Goal: Task Accomplishment & Management: Manage account settings

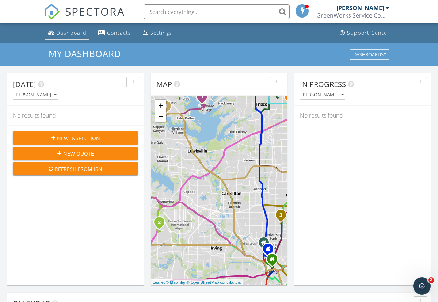
click at [71, 34] on div "Dashboard" at bounding box center [71, 32] width 30 height 7
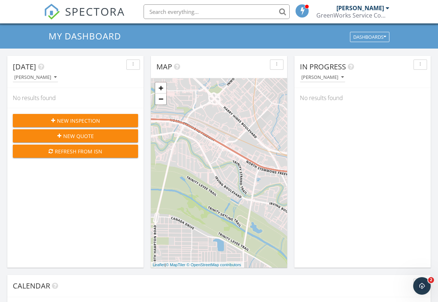
scroll to position [13, 0]
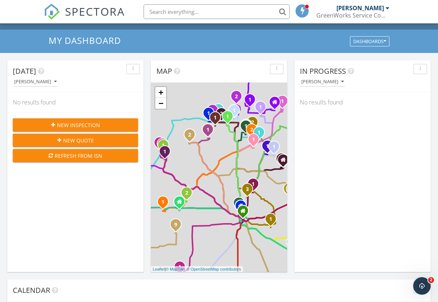
click at [325, 82] on div "[PERSON_NAME]" at bounding box center [322, 81] width 42 height 5
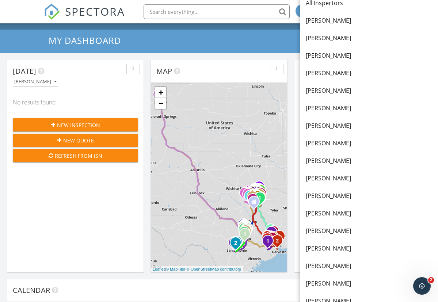
click at [423, 87] on div "In Progress Gio Morales" at bounding box center [362, 76] width 136 height 32
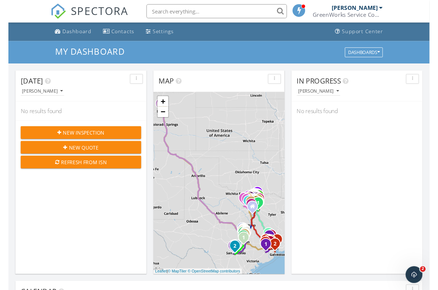
scroll to position [0, 0]
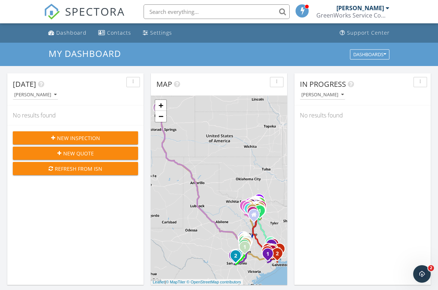
click at [365, 8] on div "[PERSON_NAME]" at bounding box center [359, 7] width 47 height 7
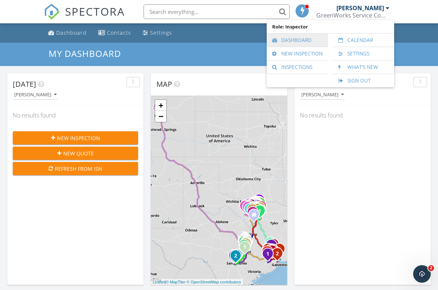
click at [307, 39] on link "Dashboard" at bounding box center [297, 40] width 54 height 13
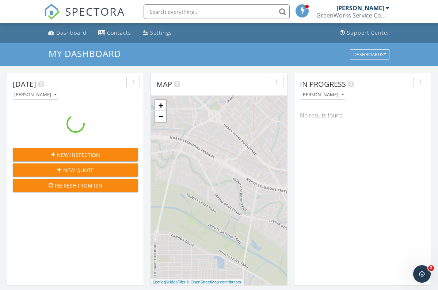
scroll to position [665, 438]
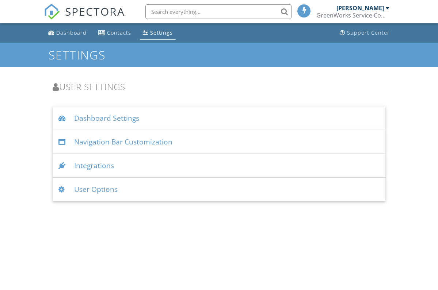
click at [377, 5] on div "[PERSON_NAME]" at bounding box center [359, 7] width 47 height 7
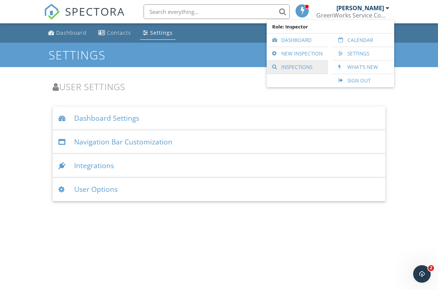
click at [300, 64] on link "Inspections" at bounding box center [297, 67] width 54 height 13
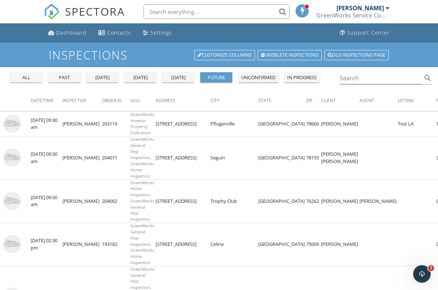
click at [96, 80] on div "[DATE]" at bounding box center [102, 77] width 26 height 7
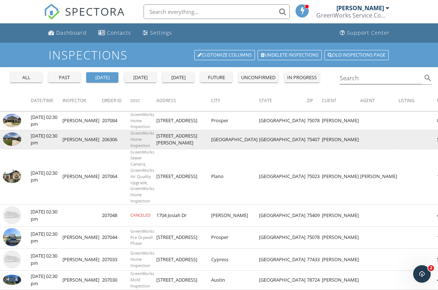
click at [11, 138] on img at bounding box center [12, 140] width 18 height 14
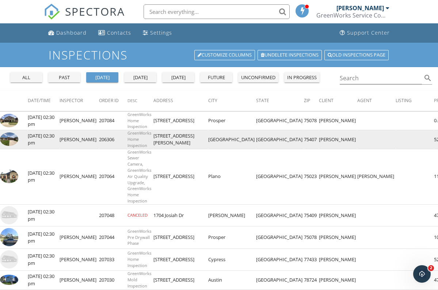
scroll to position [0, 3]
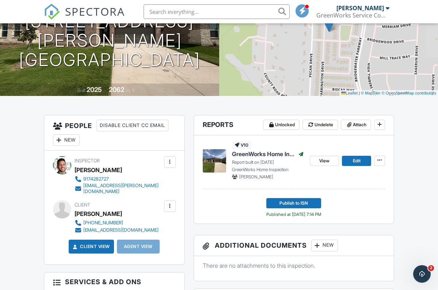
click at [241, 51] on div "+ − Leaflet | © MapTiler © OpenStreetMap contributors" at bounding box center [328, 32] width 219 height 128
